Goal: Task Accomplishment & Management: Manage account settings

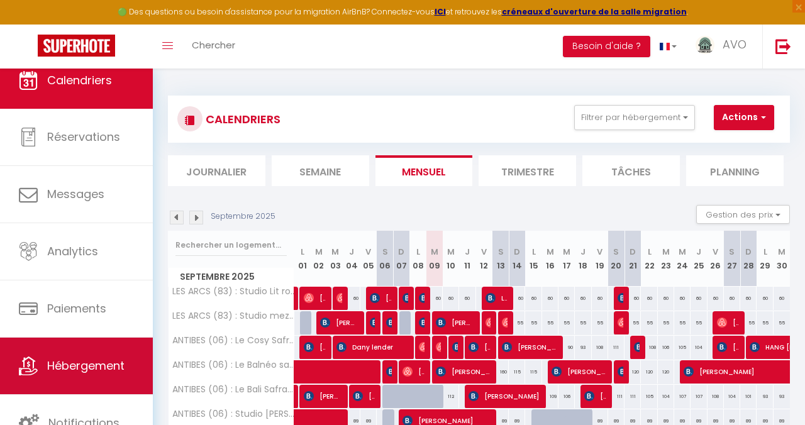
click at [46, 362] on link "Hébergement" at bounding box center [76, 366] width 153 height 57
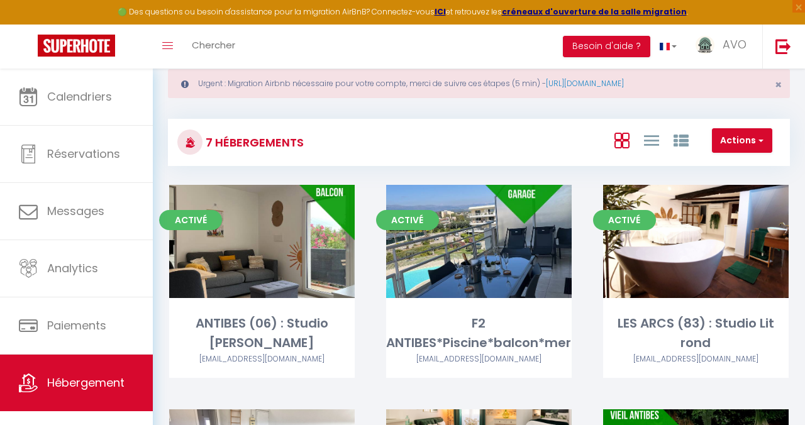
scroll to position [31, 0]
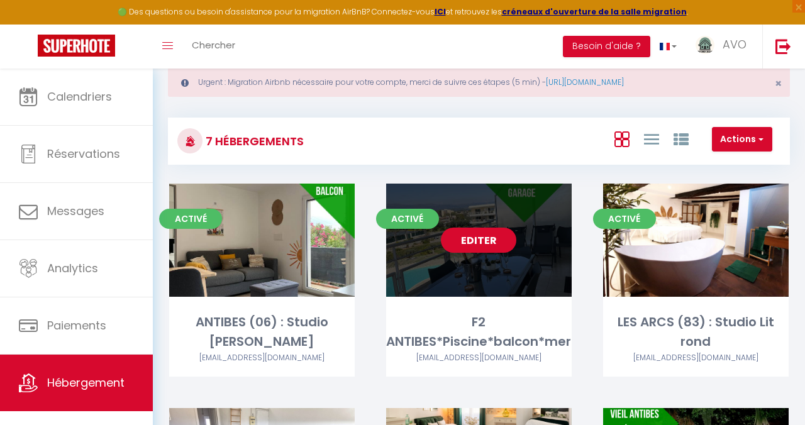
click at [462, 247] on link "Editer" at bounding box center [478, 240] width 75 height 25
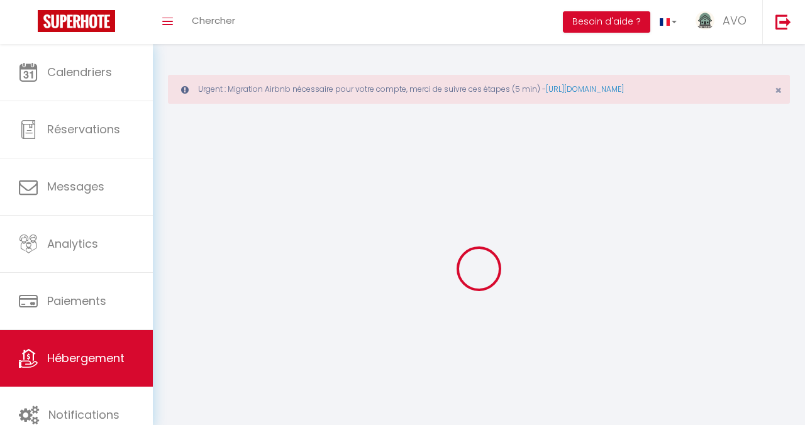
select select
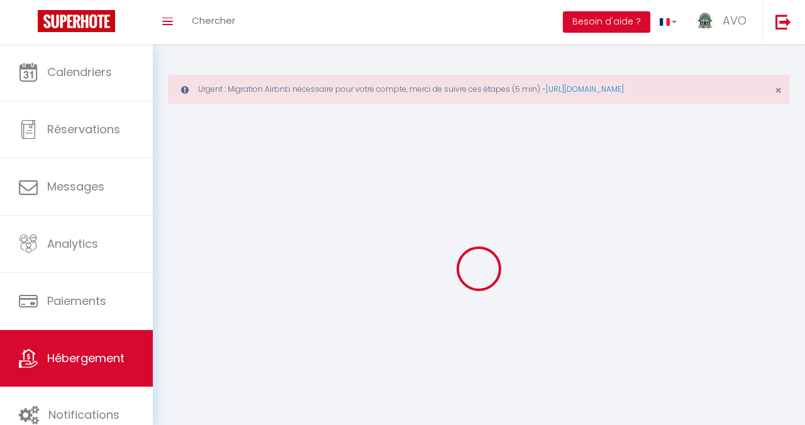
select select "1"
select select
checkbox input "false"
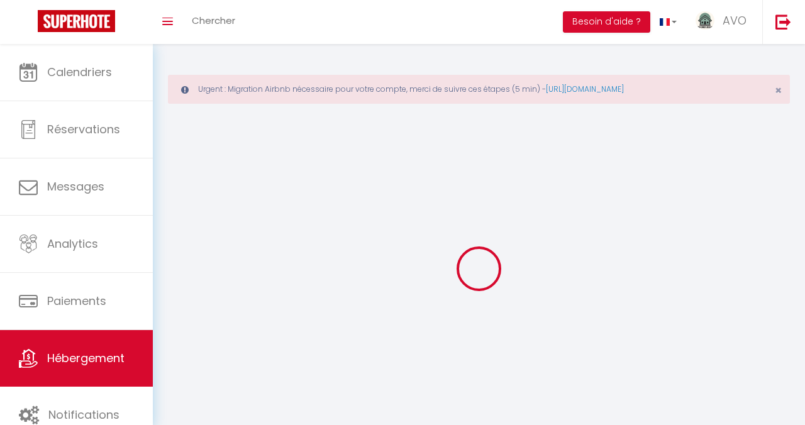
checkbox input "false"
select select "28"
select select
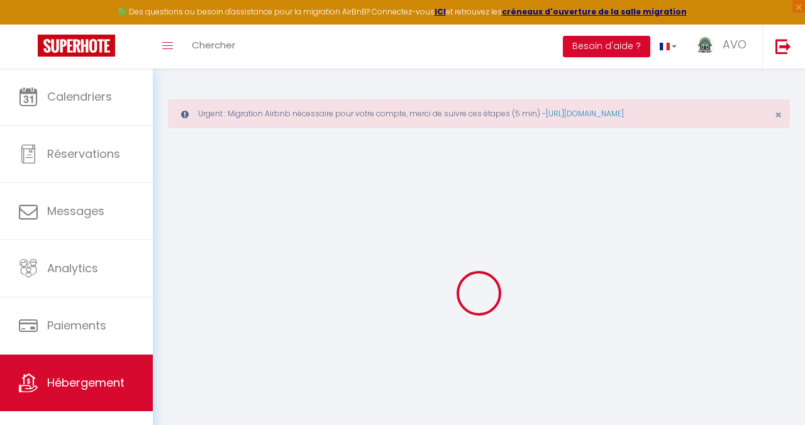
select select
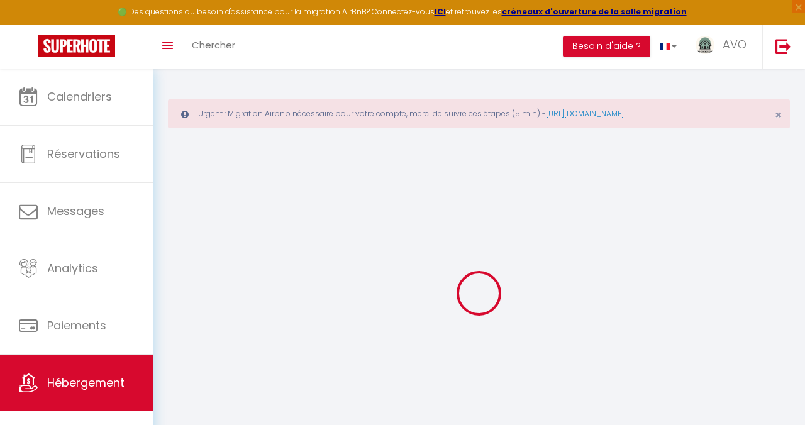
select select
checkbox input "false"
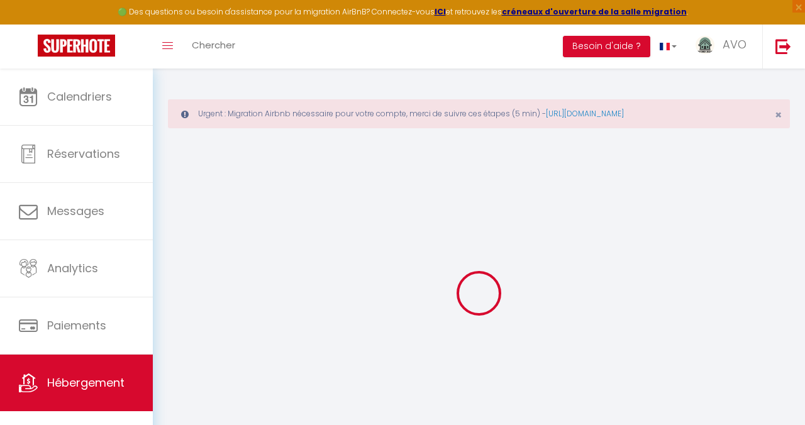
select select
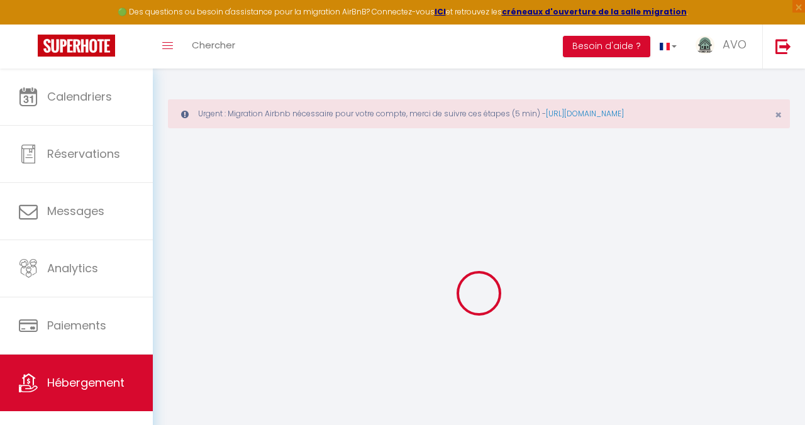
select select
checkbox input "false"
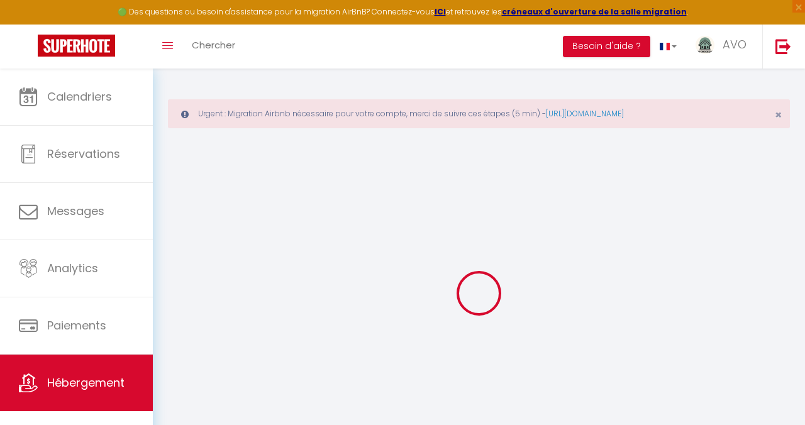
checkbox input "false"
select select
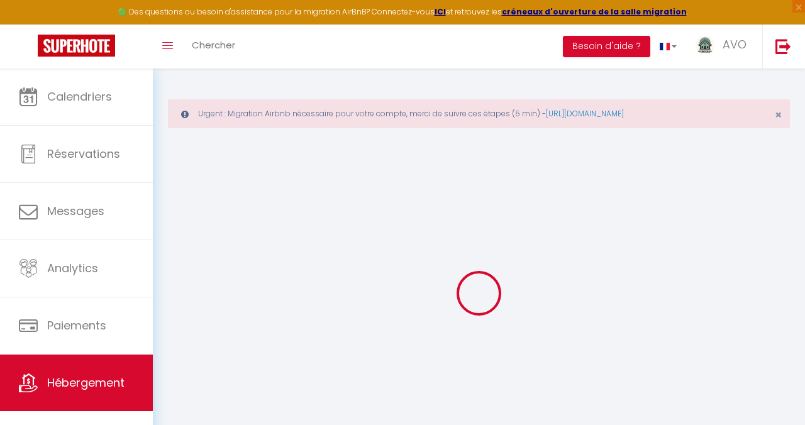
select select
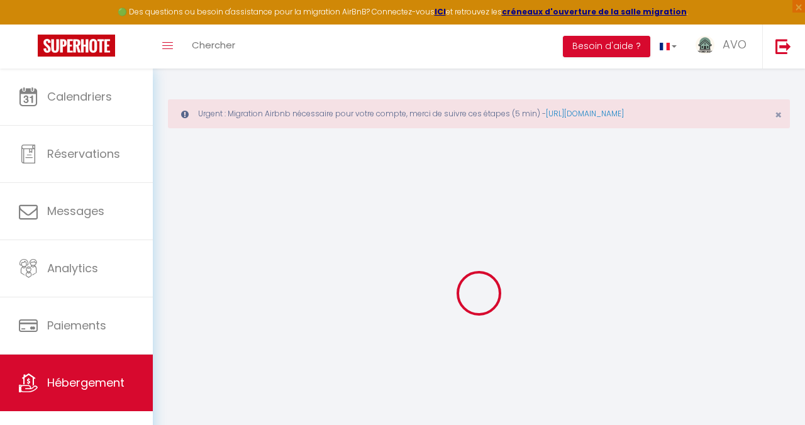
checkbox input "false"
select select
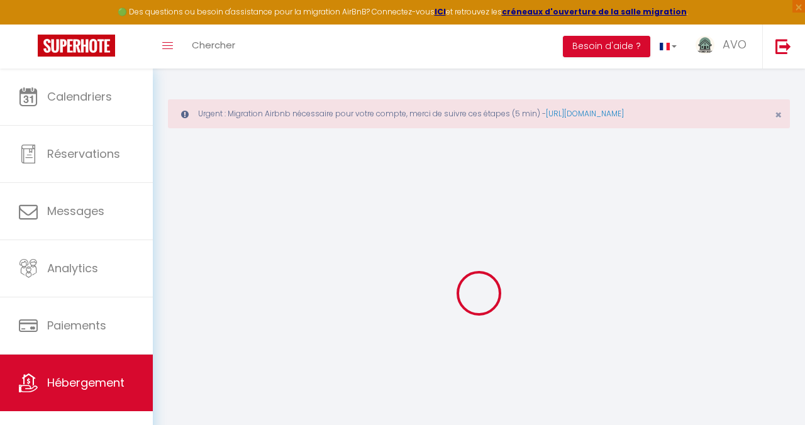
select select
type input "F2 ANTIBES*Piscine*balcon*mer"
type input "[PERSON_NAME]"
type input "82"
select select
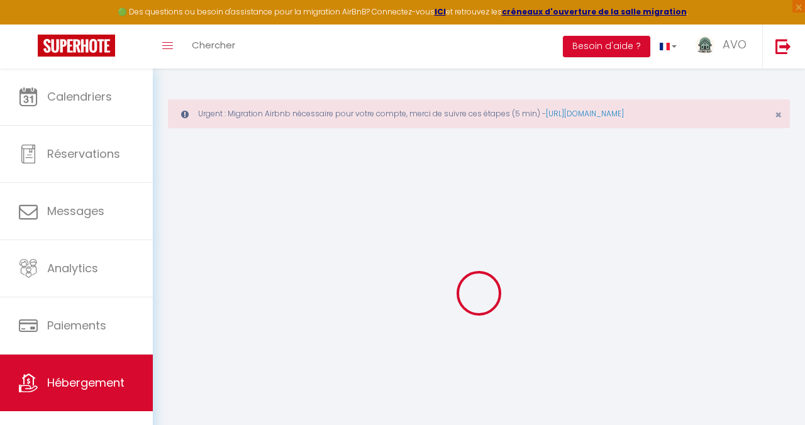
select select
type input "06600"
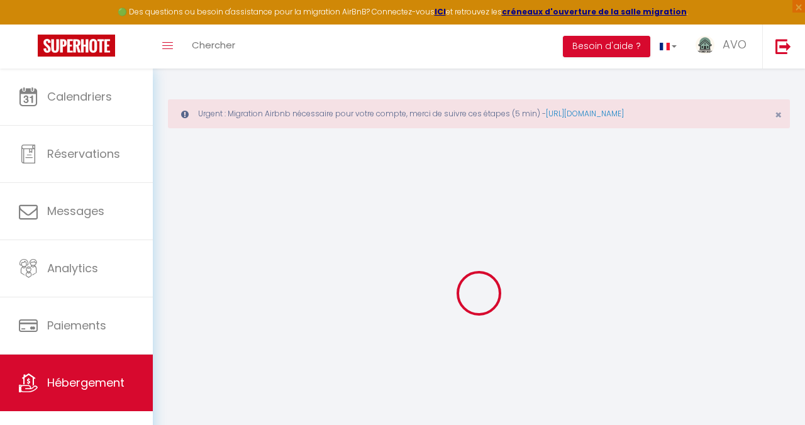
type input "Antibes"
type input "[EMAIL_ADDRESS][DOMAIN_NAME]"
select select
checkbox input "false"
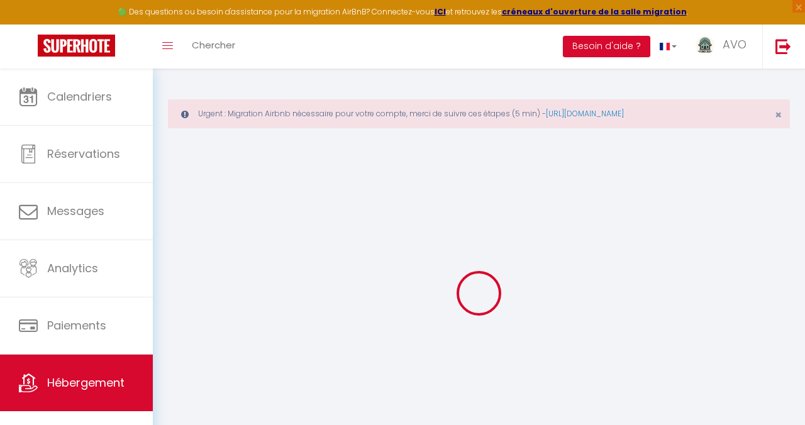
checkbox input "false"
type input "0"
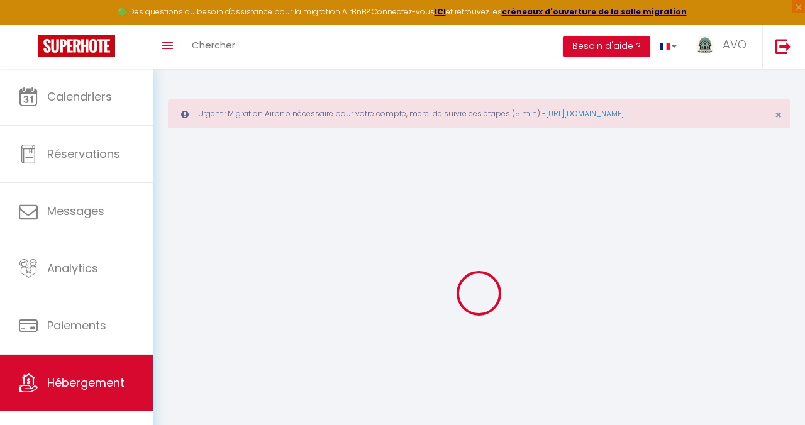
type input "0"
select select
select select "41203"
select select
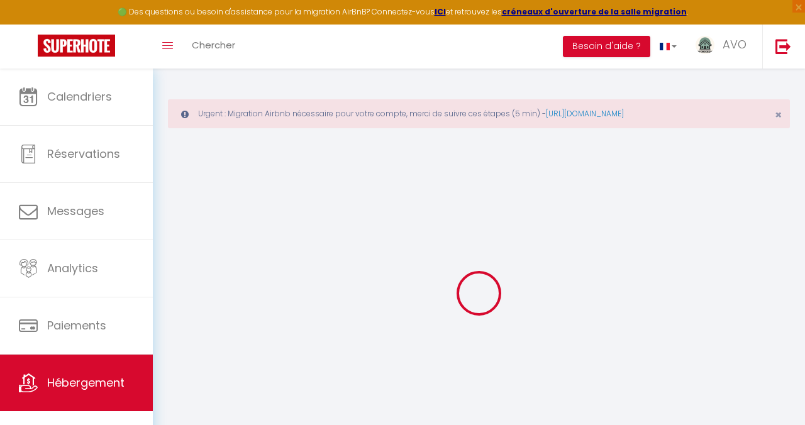
select select
checkbox input "false"
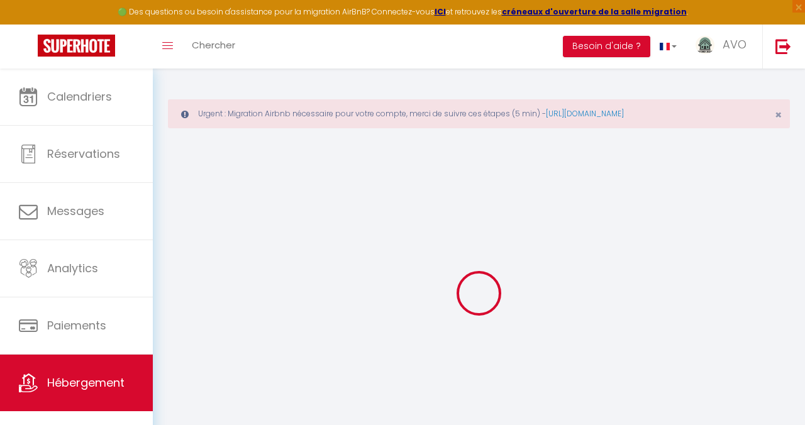
checkbox input "false"
select select
checkbox input "false"
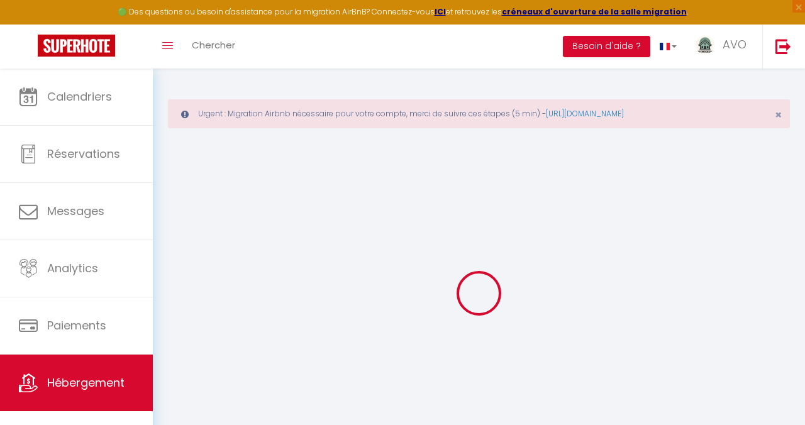
checkbox input "false"
select select "14:00"
select select
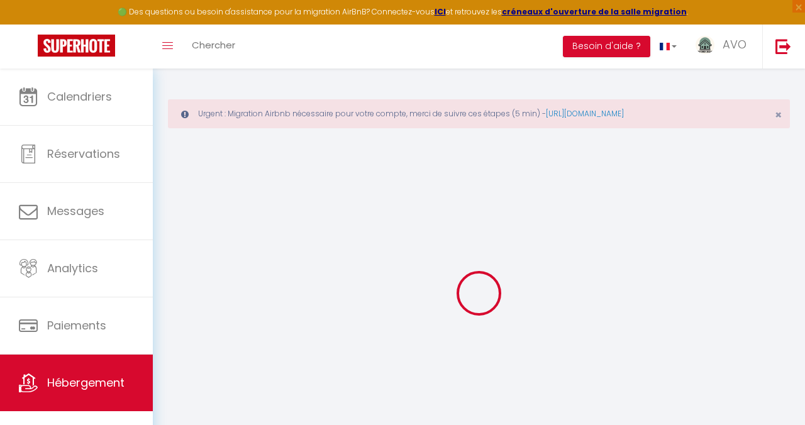
select select "11:00"
select select "30"
select select "120"
select select
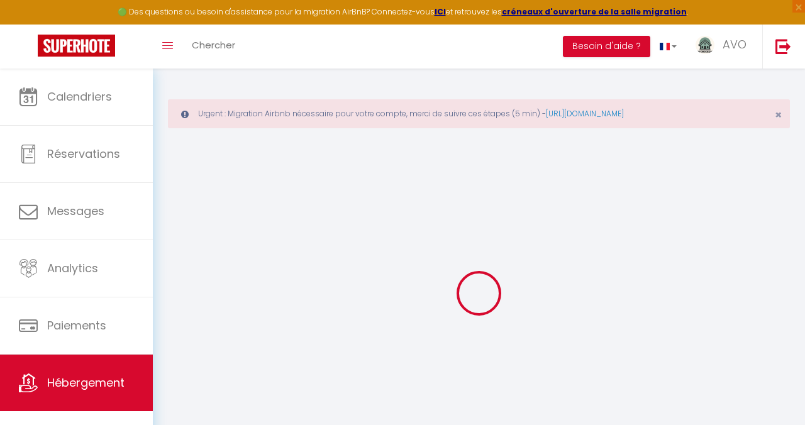
checkbox input "false"
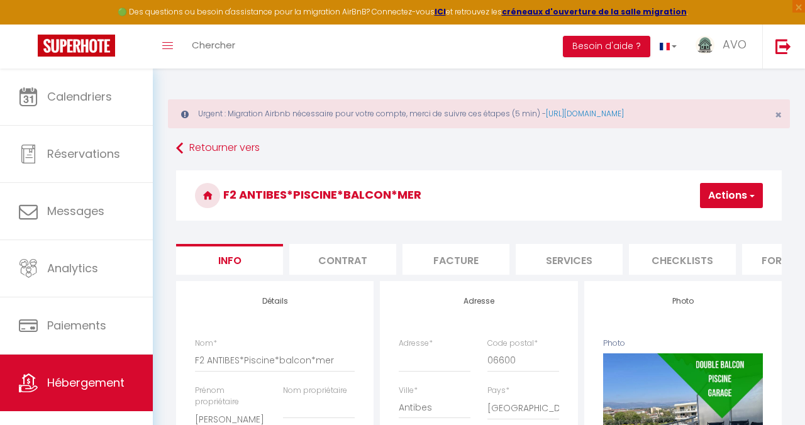
select select
checkbox input "false"
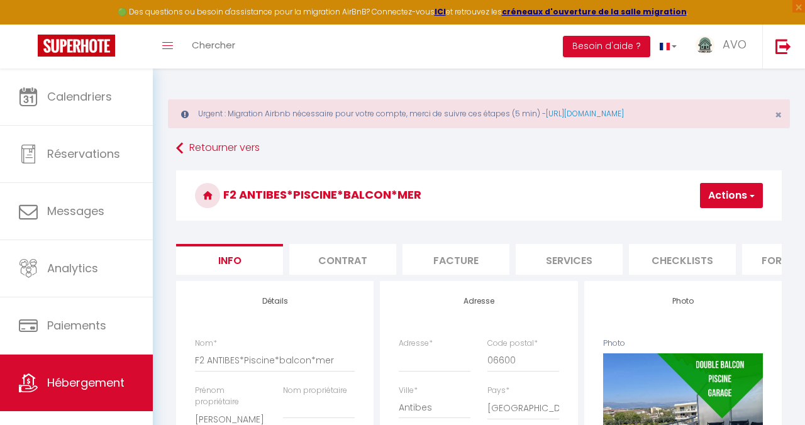
checkbox input "false"
click at [624, 116] on link "[URL][DOMAIN_NAME]" at bounding box center [585, 113] width 78 height 11
